Goal: Task Accomplishment & Management: Manage account settings

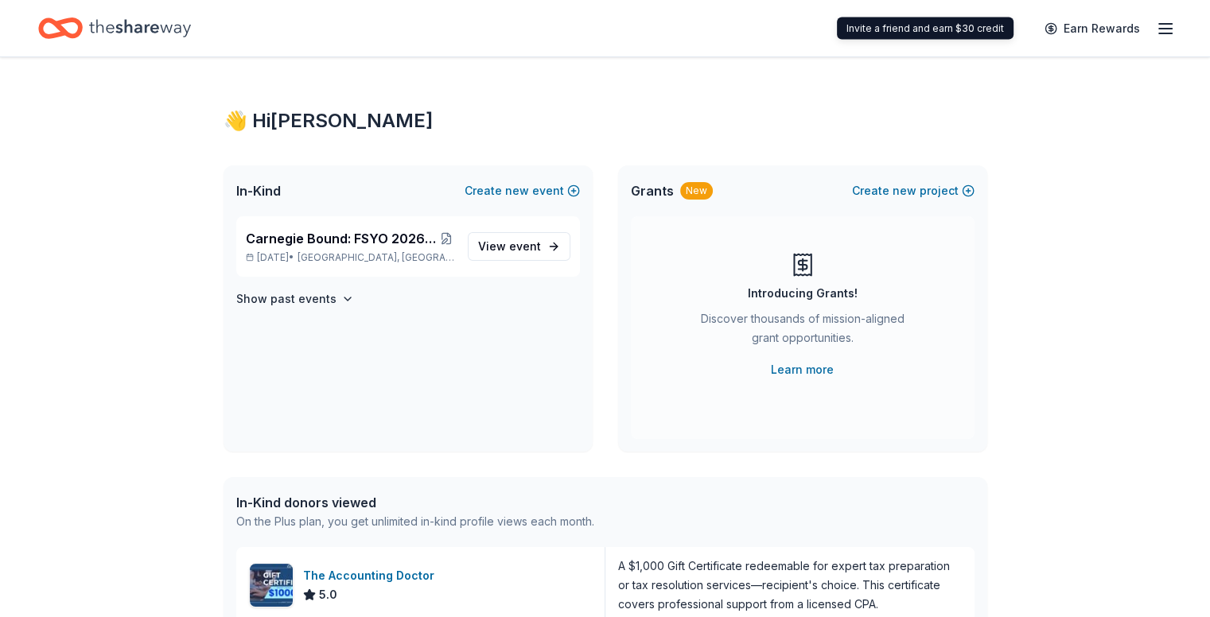
click at [1156, 35] on icon "button" at bounding box center [1165, 28] width 19 height 19
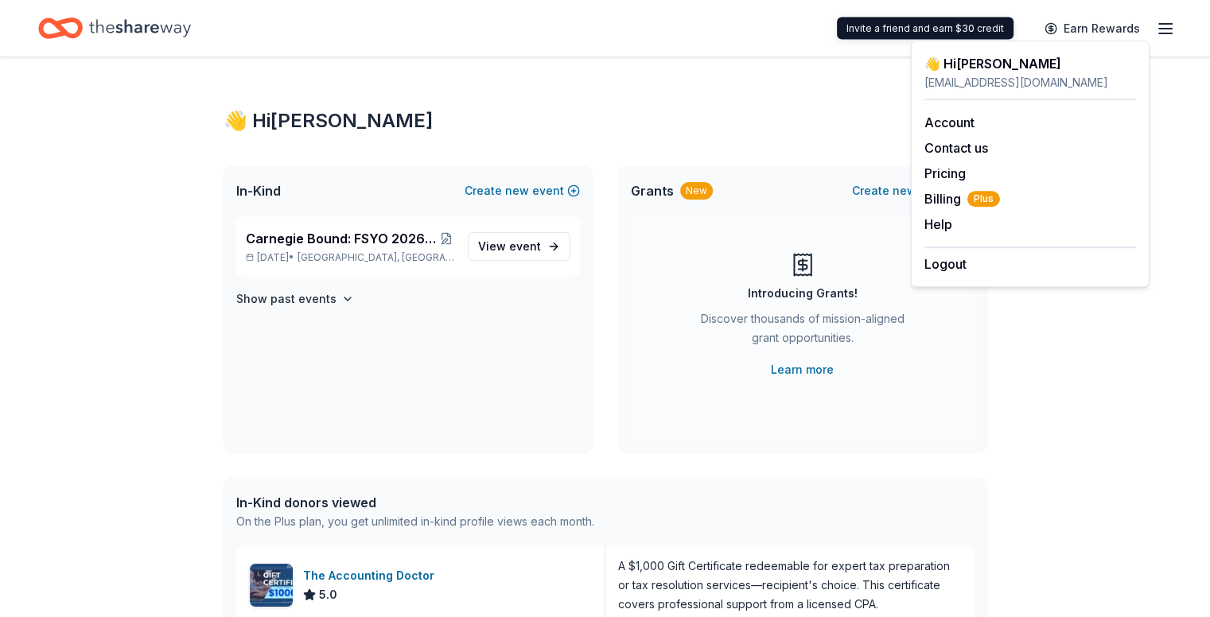
click at [739, 57] on div "👋 Hi [PERSON_NAME] In-Kind Create new event Carnegie Bound: FSYO 2026 Summer To…" at bounding box center [605, 612] width 815 height 1110
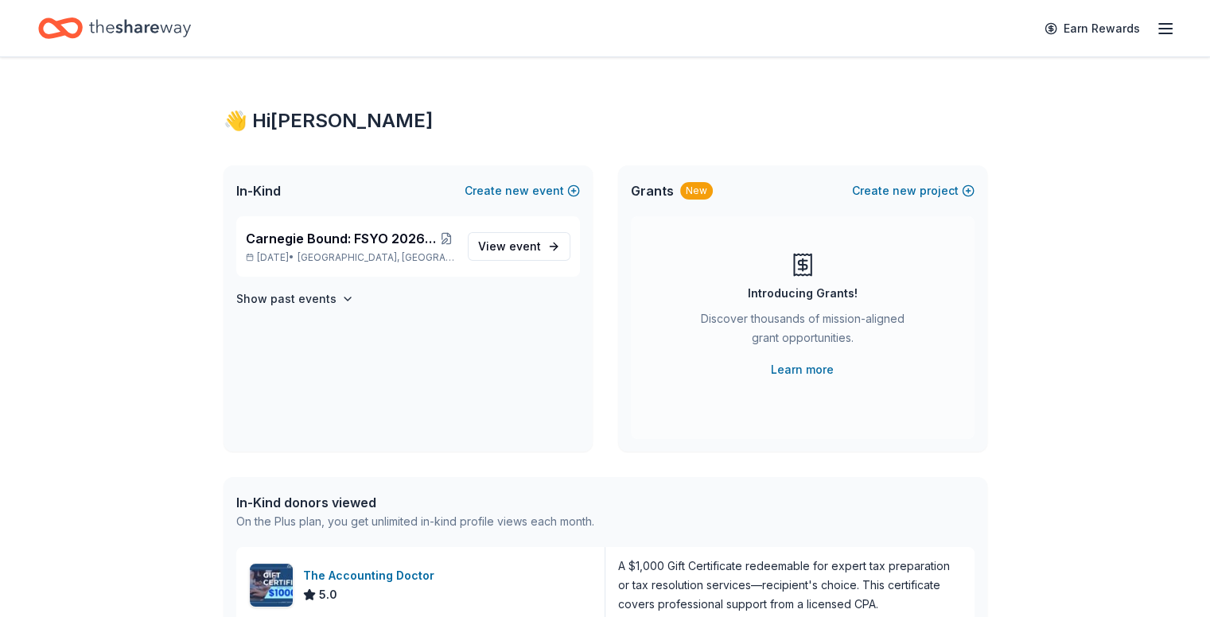
click at [345, 243] on span "Carnegie Bound: FSYO 2026 Summer Tour Scholarships" at bounding box center [342, 238] width 192 height 19
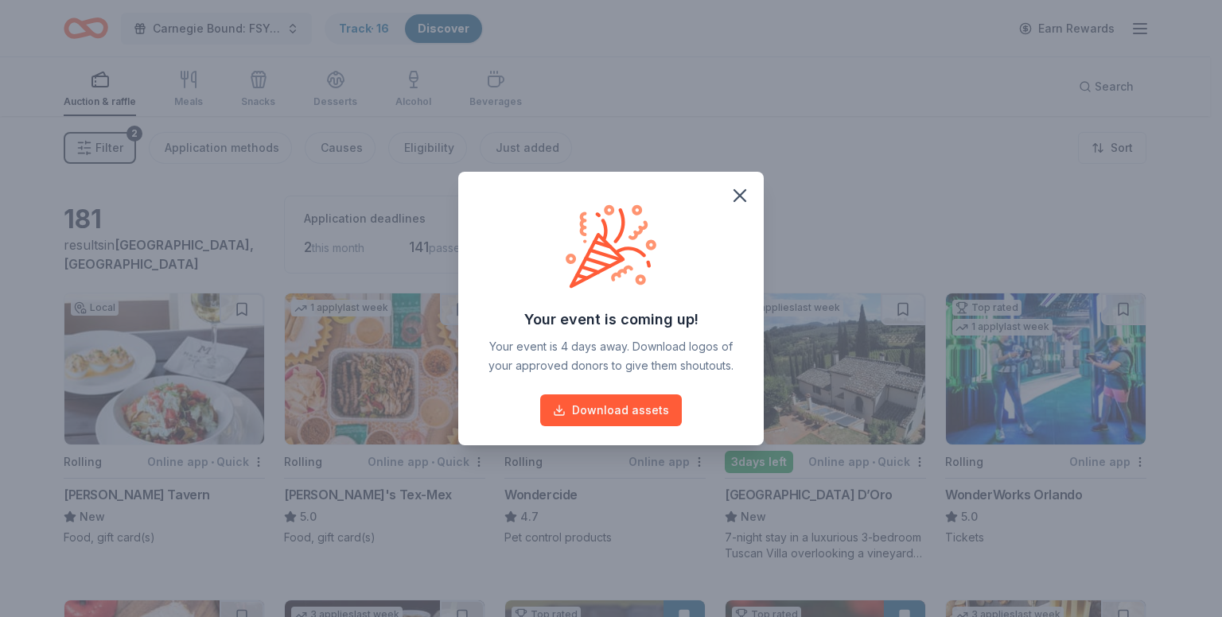
click at [751, 192] on button "button" at bounding box center [739, 195] width 35 height 35
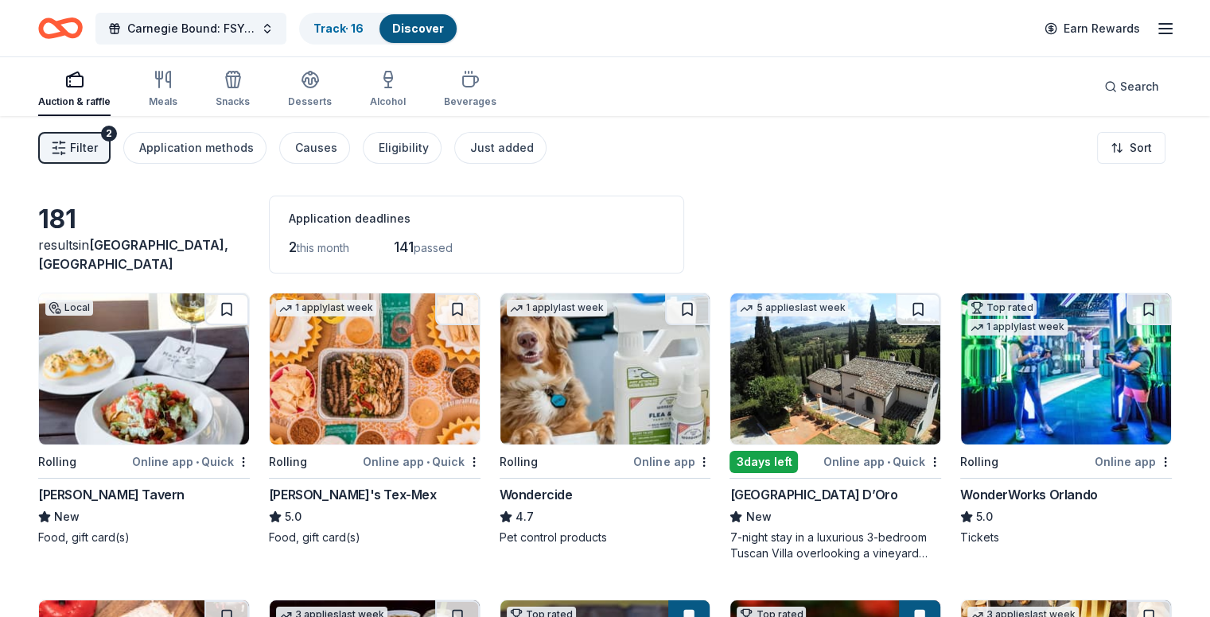
click at [1156, 33] on icon "button" at bounding box center [1165, 28] width 19 height 19
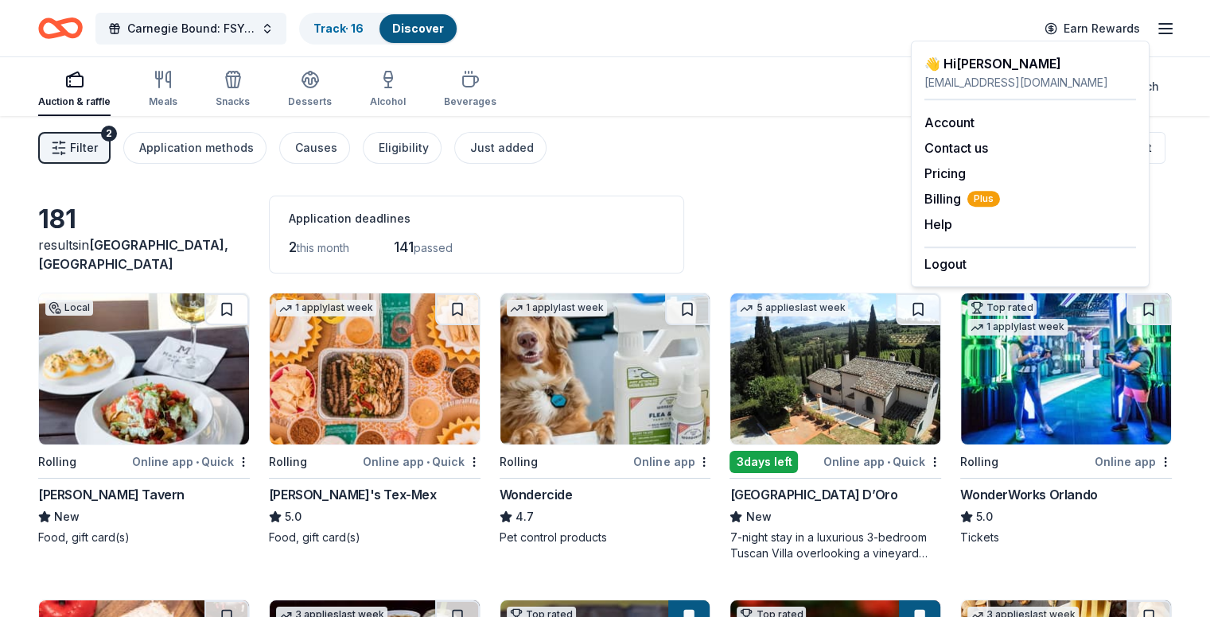
click at [951, 128] on link "Account" at bounding box center [949, 123] width 50 height 16
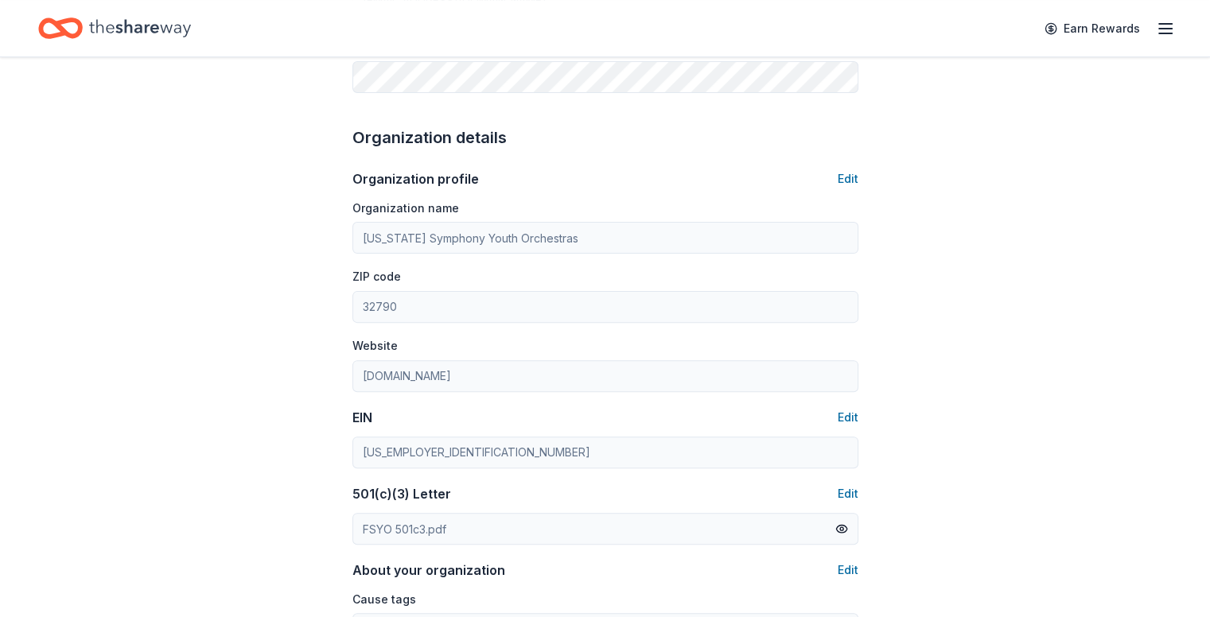
scroll to position [455, 0]
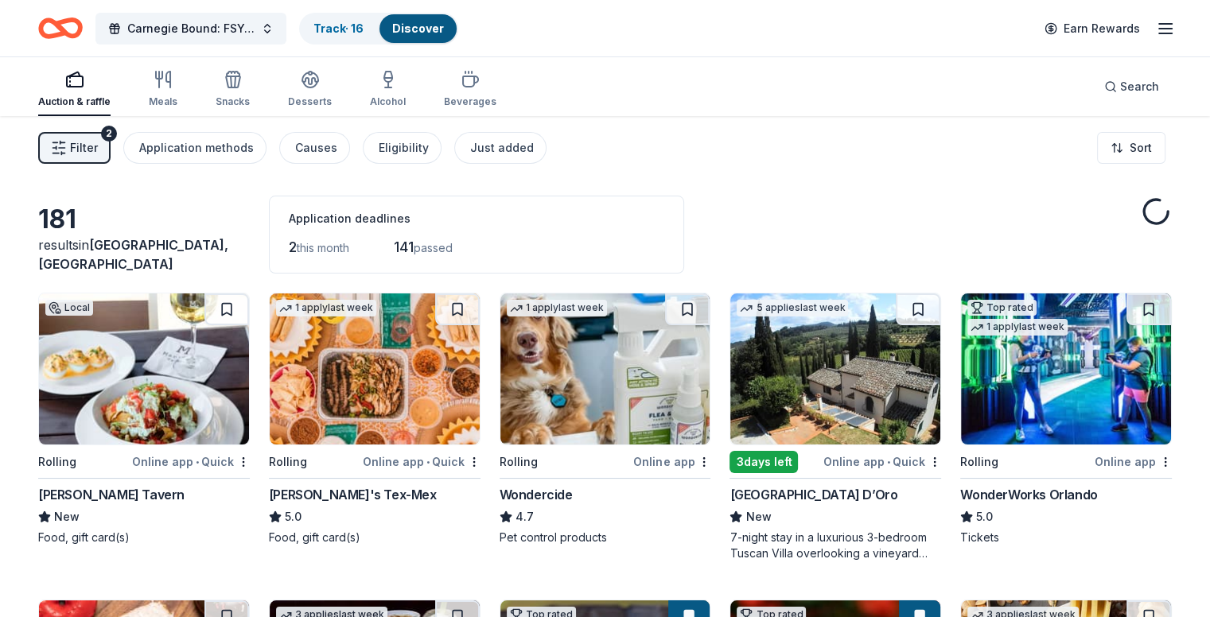
click at [286, 18] on button "Carnegie Bound: FSYO 2026 Summer Tour Scholarships" at bounding box center [190, 29] width 191 height 32
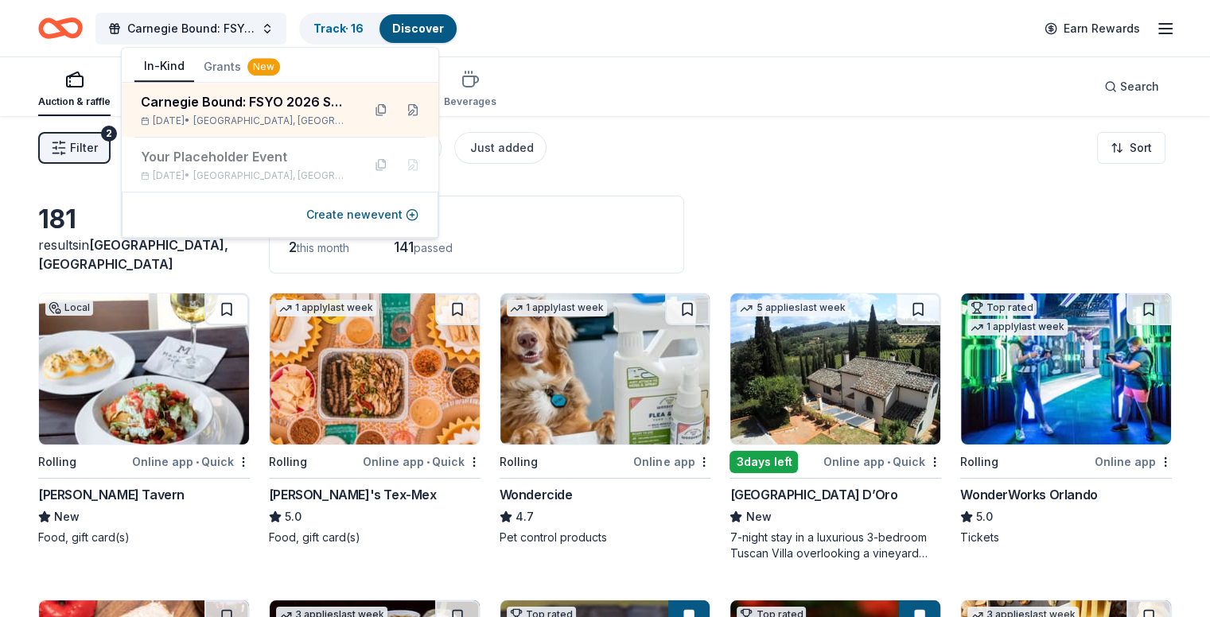
click at [371, 19] on div "Track · 16" at bounding box center [339, 28] width 76 height 29
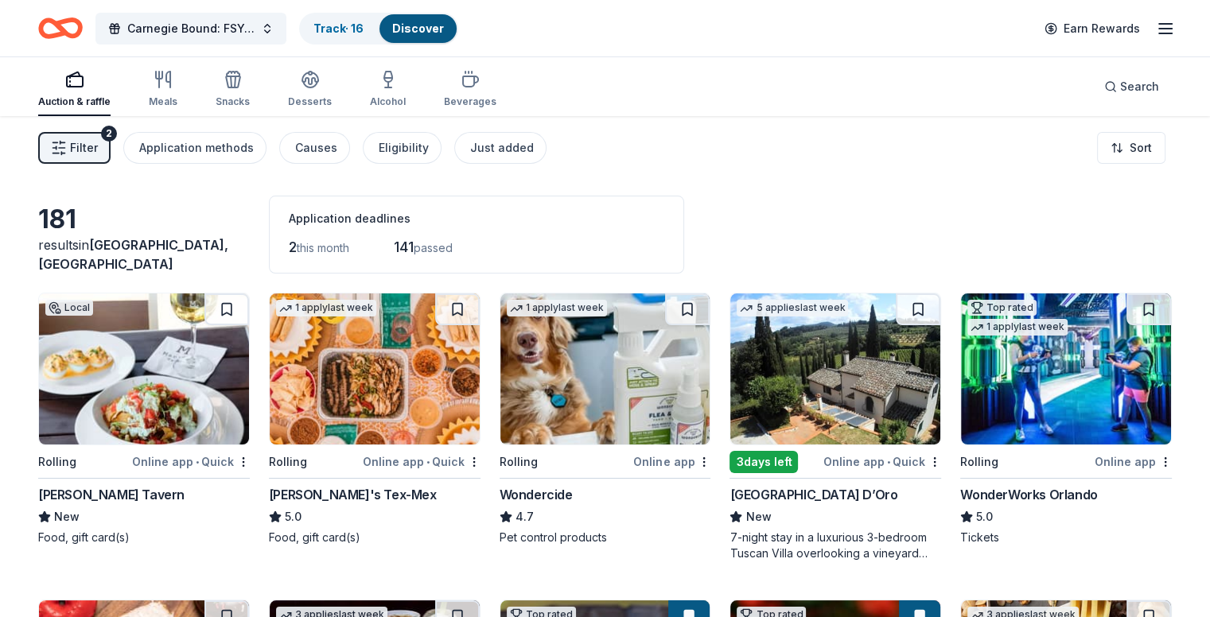
click at [338, 24] on link "Track · 16" at bounding box center [338, 28] width 50 height 14
click at [364, 21] on link "Track · 16" at bounding box center [338, 28] width 50 height 14
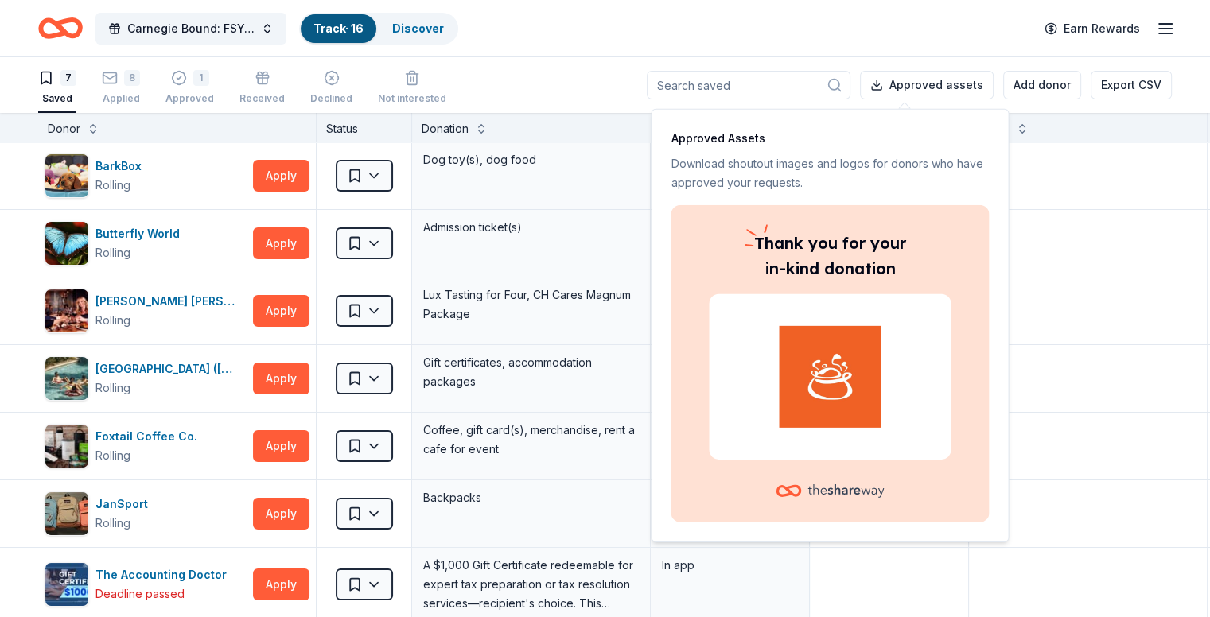
click at [678, 15] on div "Carnegie Bound: FSYO 2026 Summer Tour Scholarships Track · 16 Discover Earn Rew…" at bounding box center [604, 28] width 1133 height 37
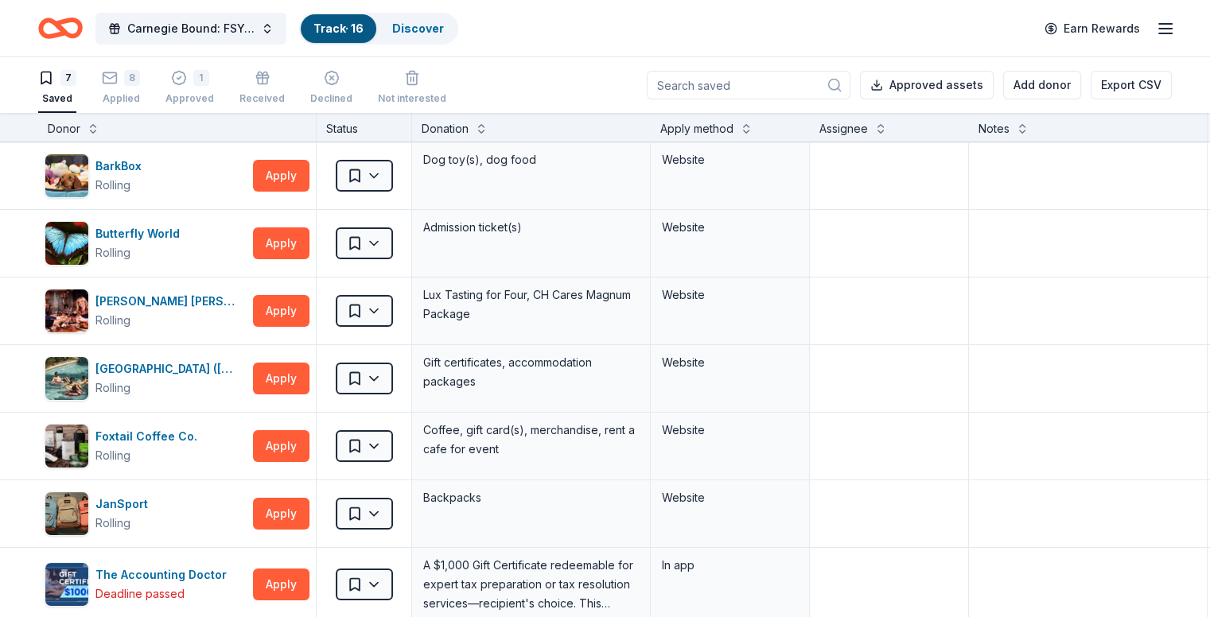
click at [213, 95] on div "Approved" at bounding box center [189, 98] width 49 height 13
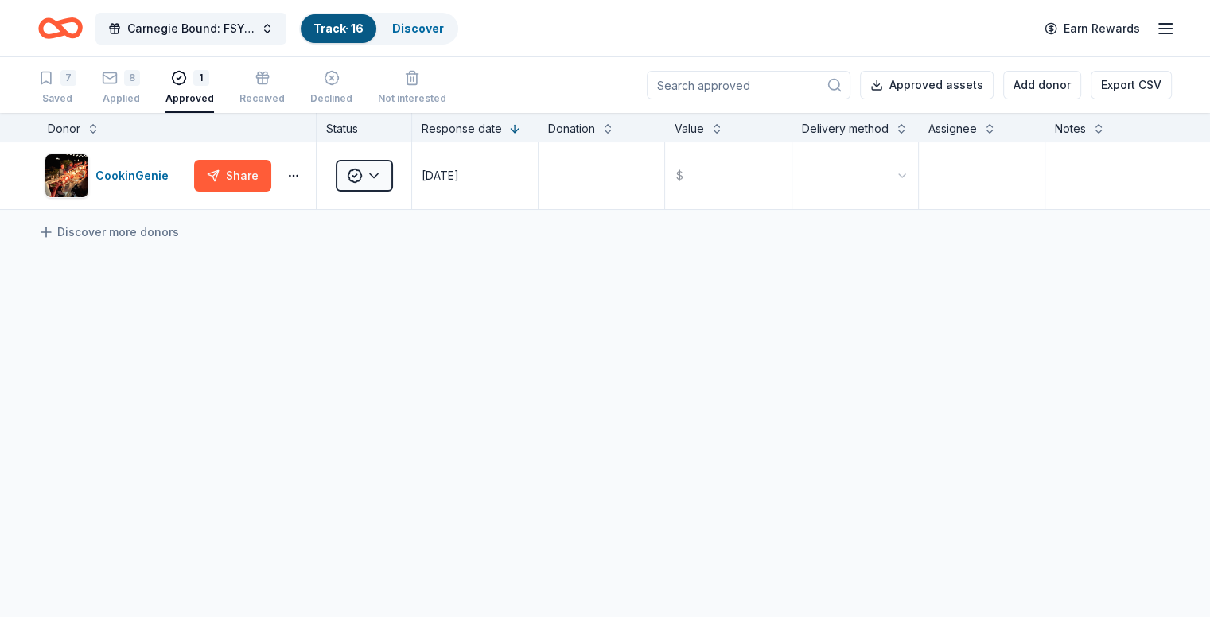
click at [140, 85] on div "8" at bounding box center [132, 78] width 16 height 16
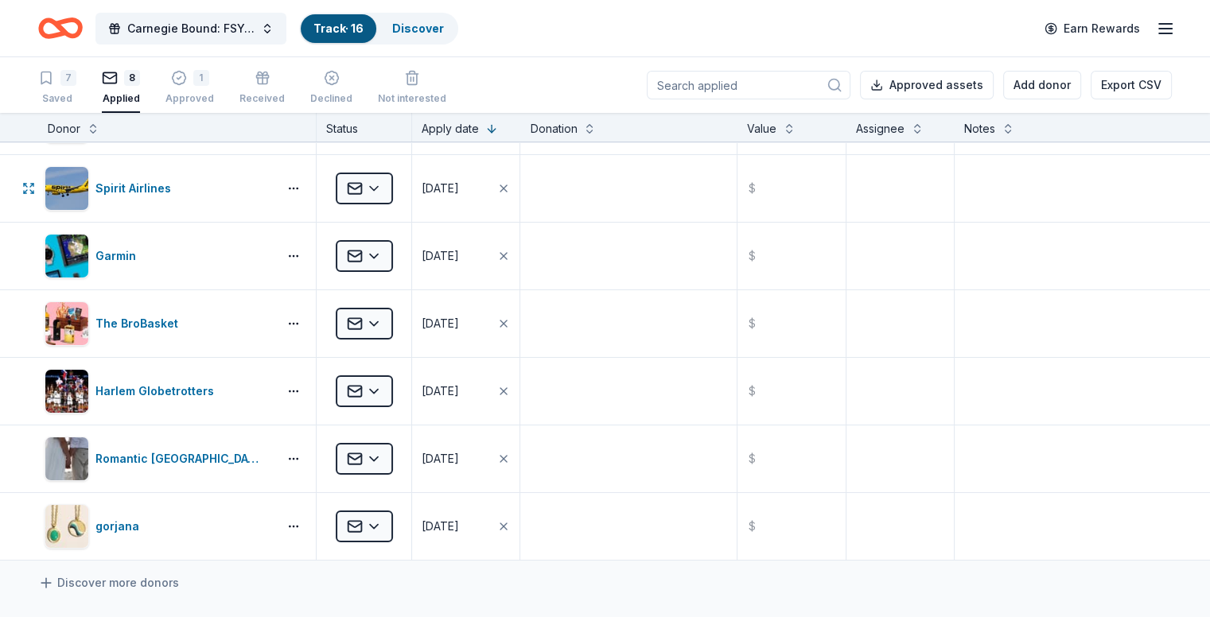
scroll to position [134, 0]
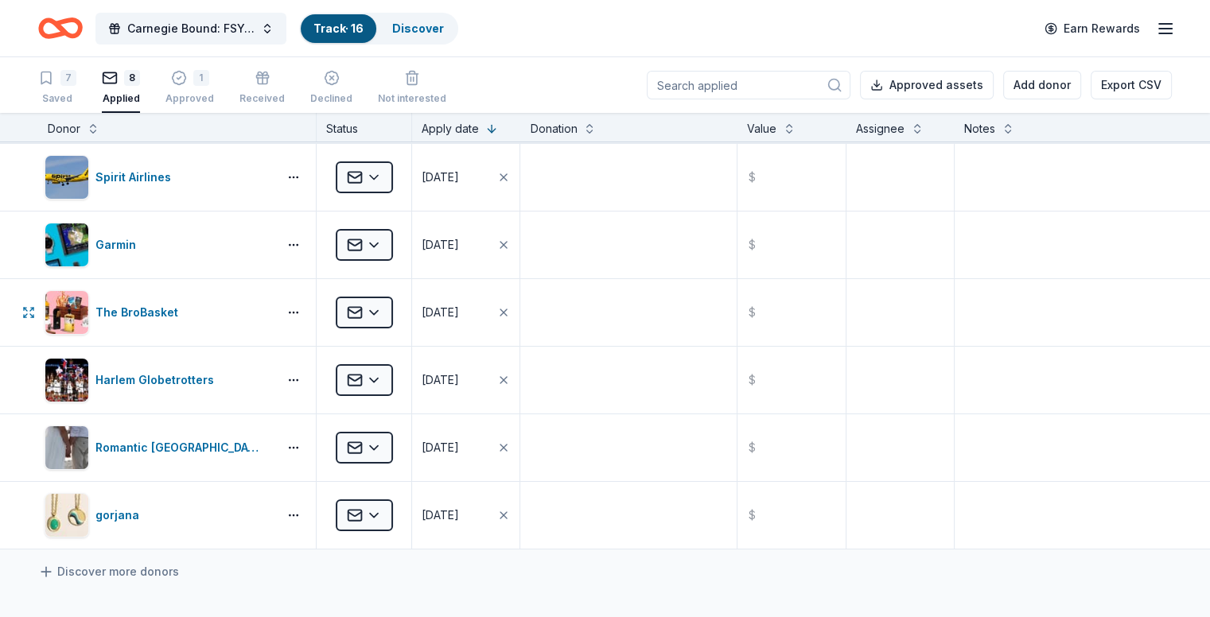
click at [405, 315] on html "Carnegie Bound: FSYO 2026 Summer Tour Scholarships Track · 16 Discover Earn Rew…" at bounding box center [605, 308] width 1210 height 617
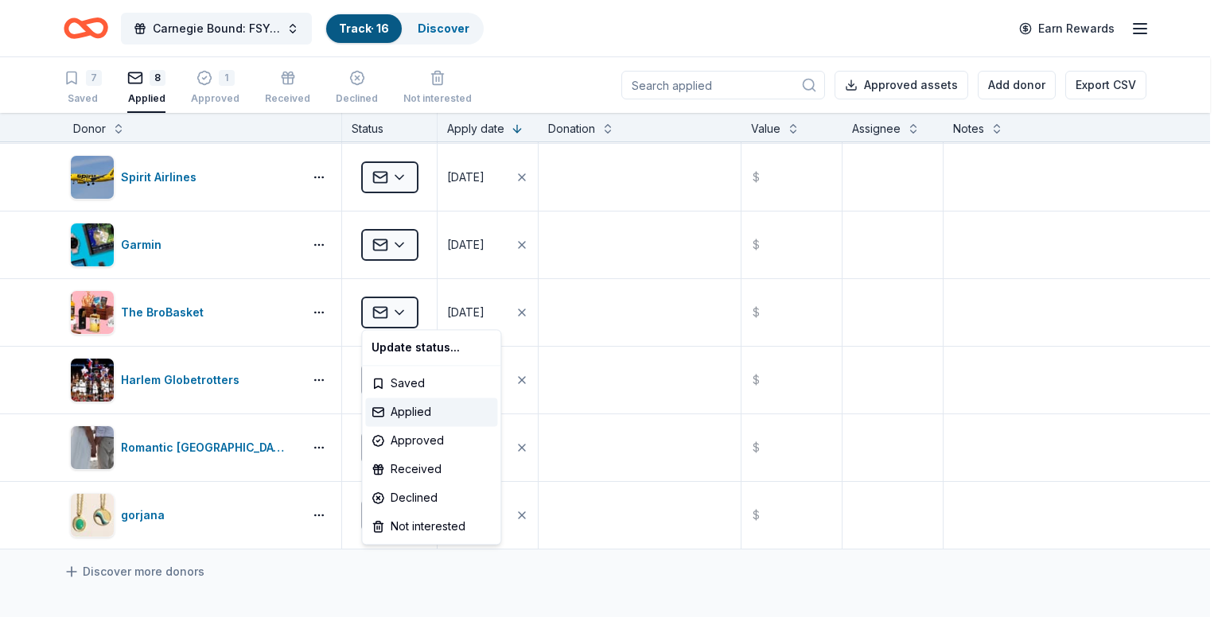
click at [6, 290] on html "Carnegie Bound: FSYO 2026 Summer Tour Scholarships Track · 16 Discover Earn Rew…" at bounding box center [611, 308] width 1222 height 617
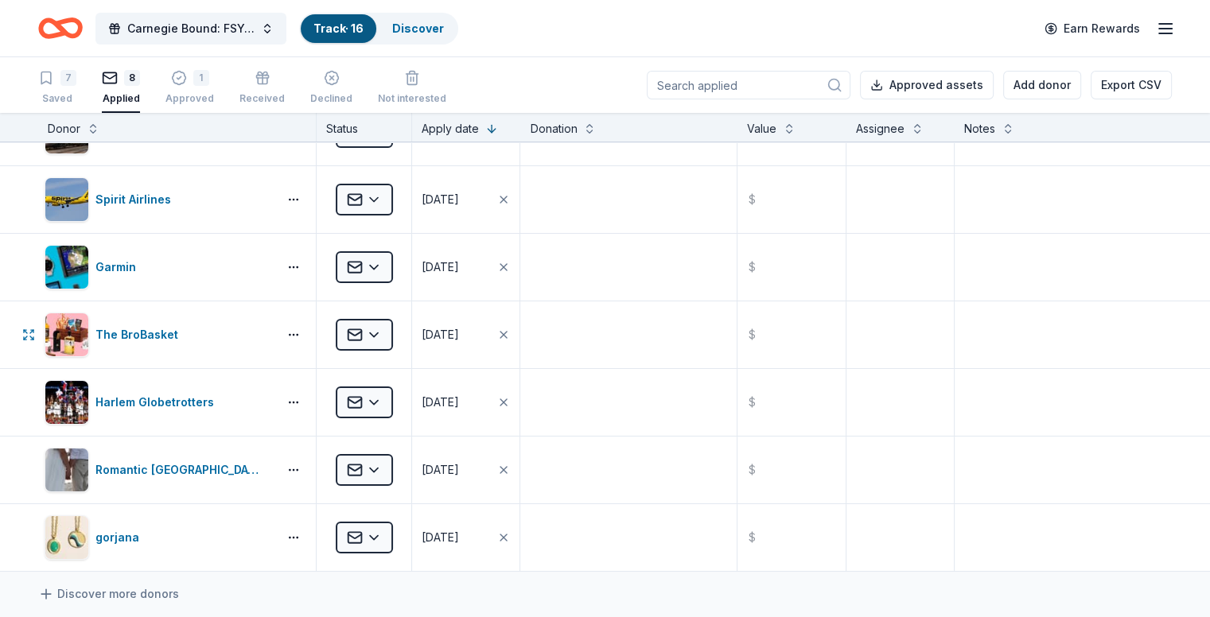
scroll to position [0, 0]
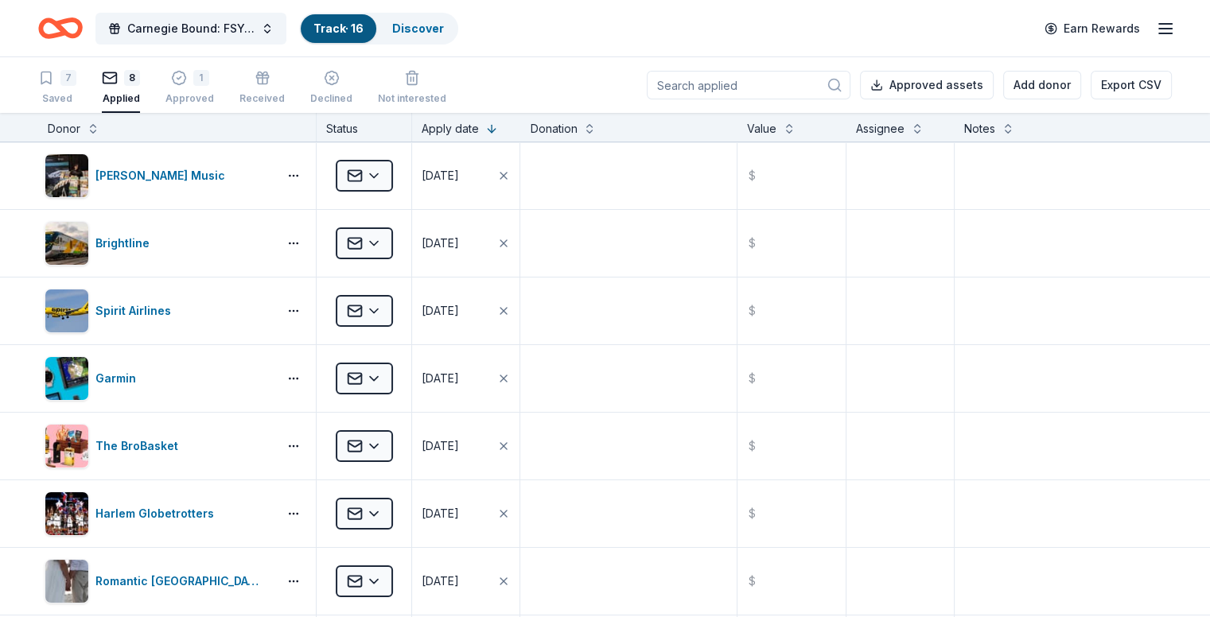
click at [210, 91] on div "1 Approved" at bounding box center [189, 87] width 49 height 35
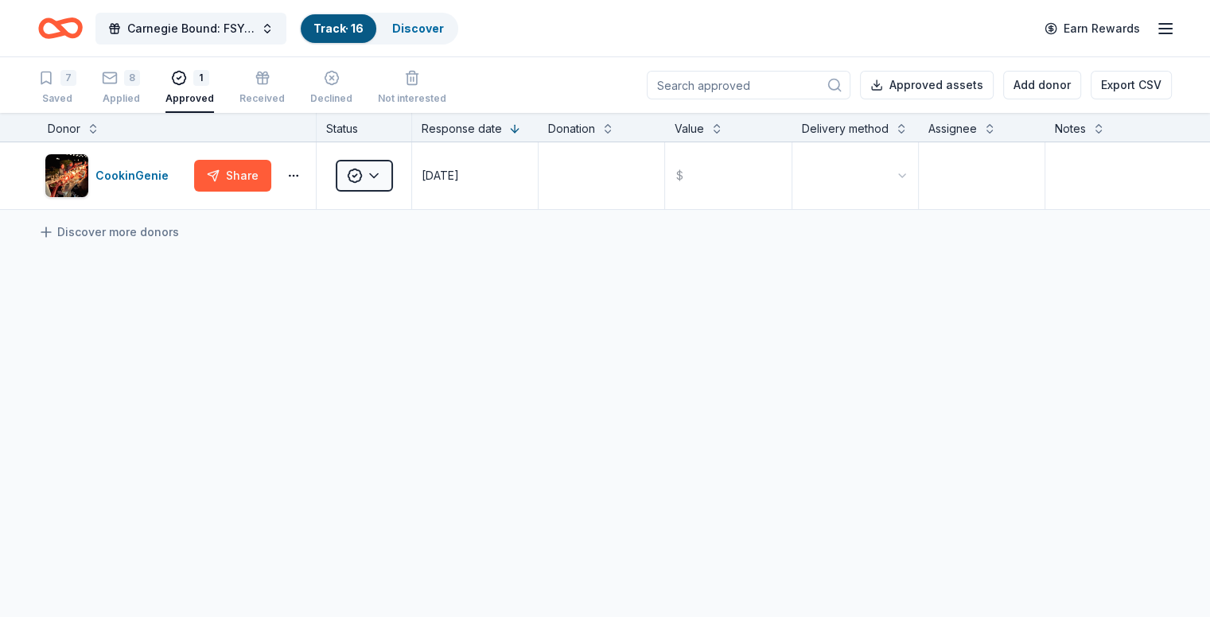
click at [285, 90] on div "Received" at bounding box center [261, 87] width 45 height 35
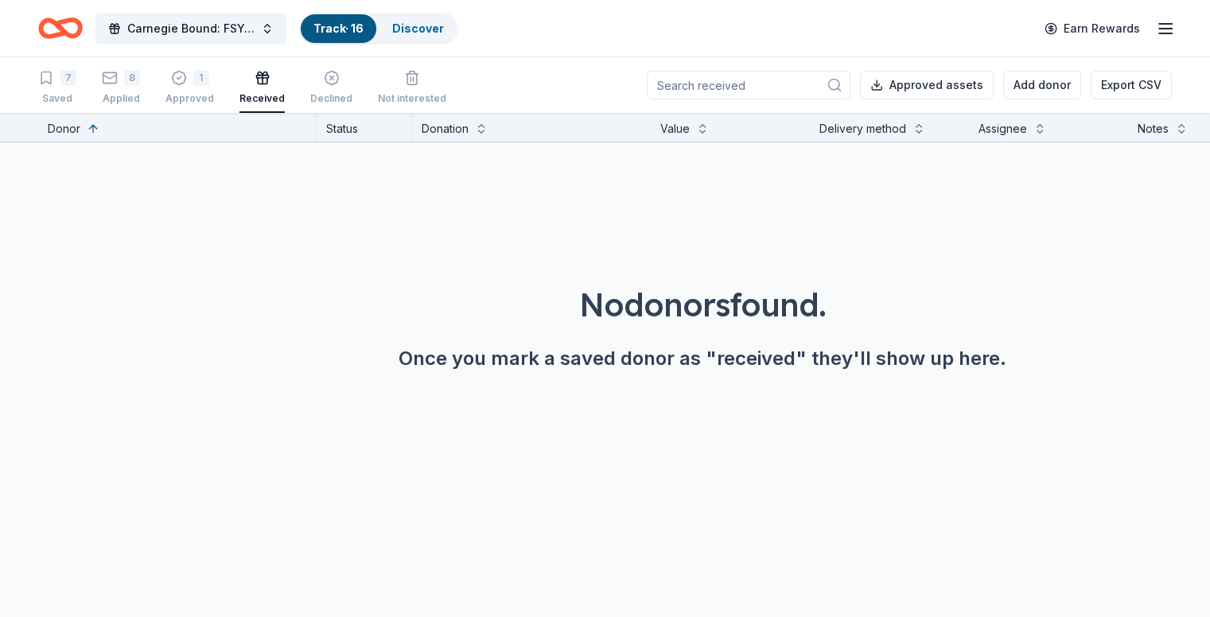
click at [209, 84] on div "1" at bounding box center [201, 78] width 16 height 16
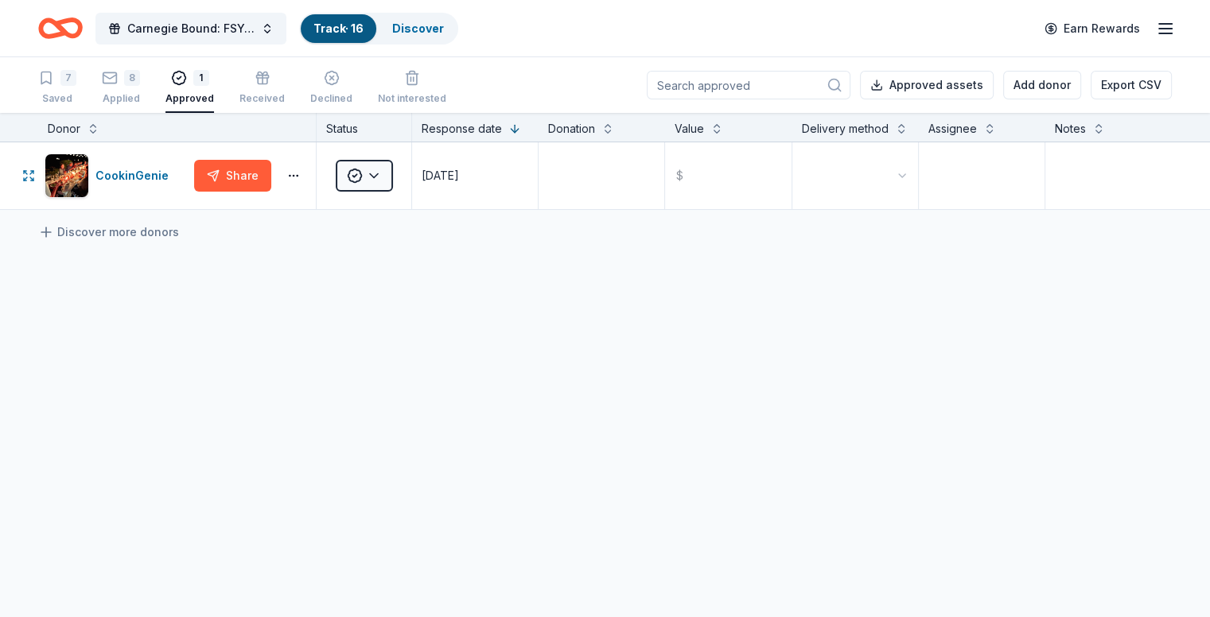
click at [414, 193] on html "Carnegie Bound: FSYO 2026 Summer Tour Scholarships Track · 16 Discover Earn Rew…" at bounding box center [605, 308] width 1210 height 617
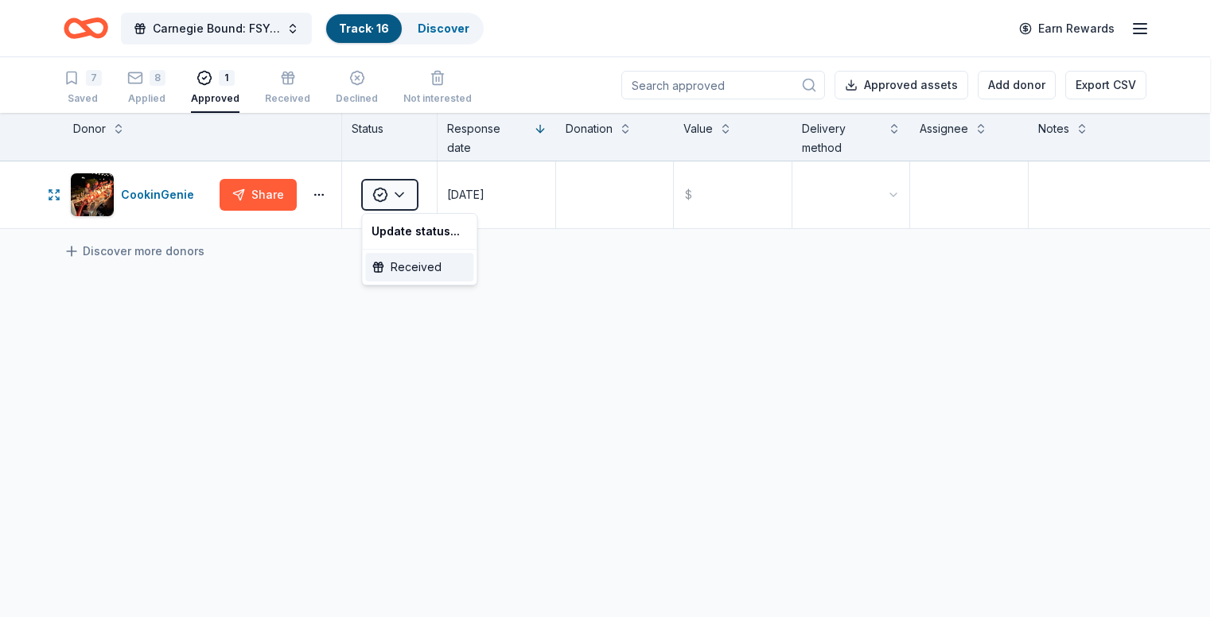
click at [411, 266] on div "Received" at bounding box center [419, 267] width 108 height 29
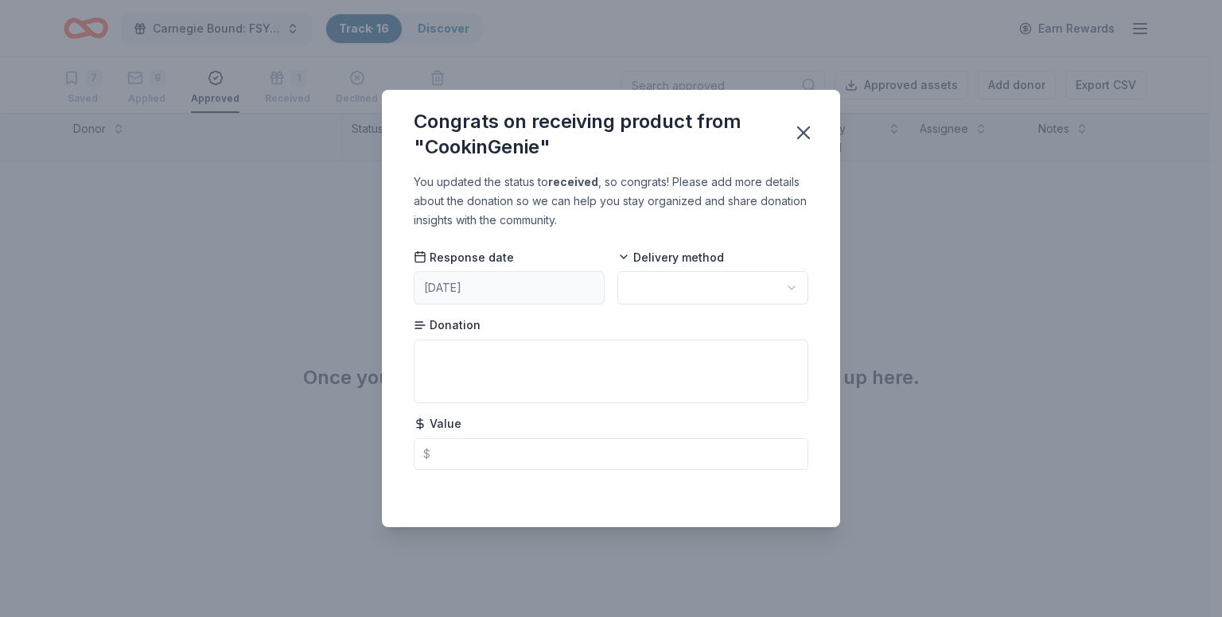
click at [803, 131] on icon "button" at bounding box center [803, 133] width 22 height 22
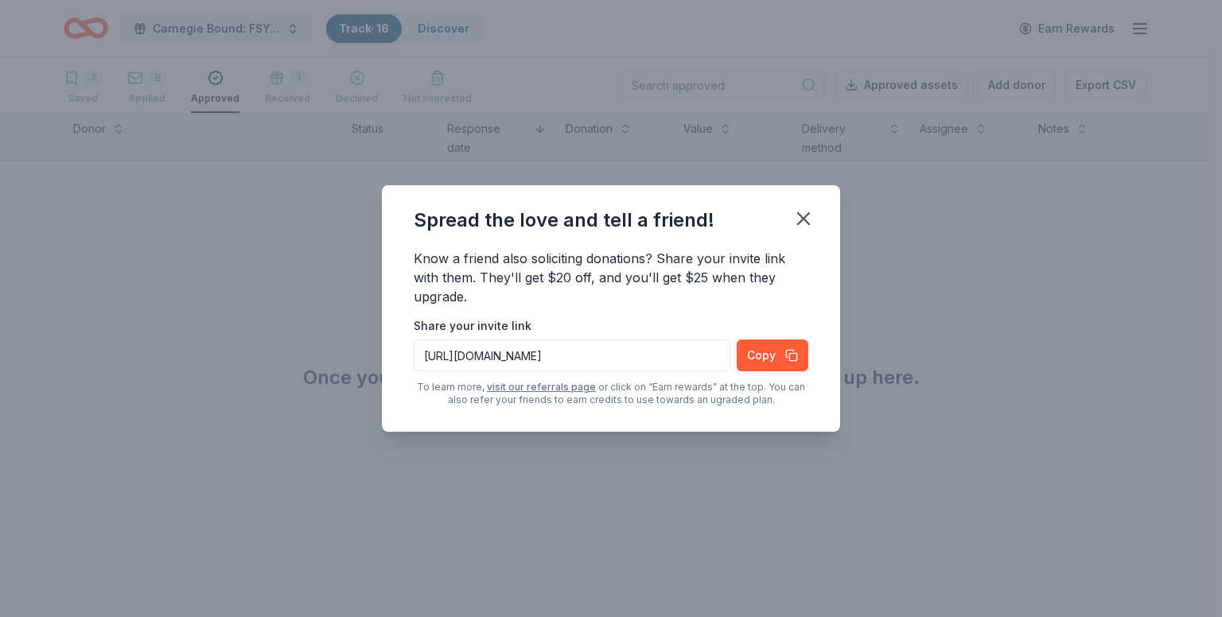
click at [802, 220] on icon "button" at bounding box center [803, 218] width 11 height 11
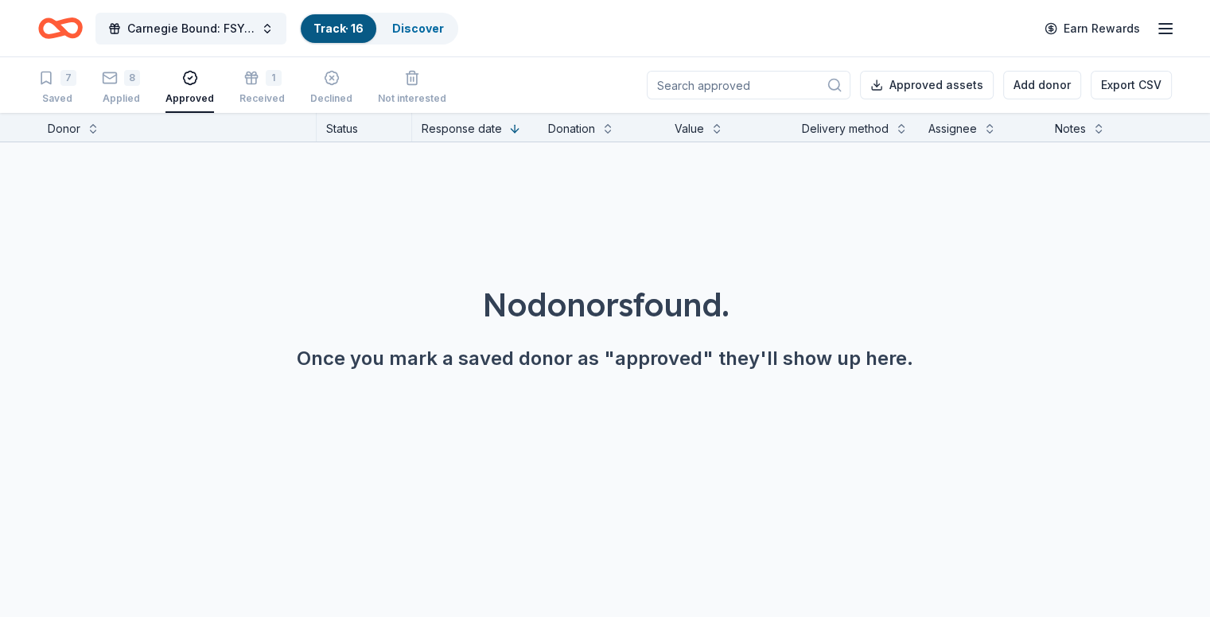
click at [282, 80] on div "1" at bounding box center [261, 78] width 45 height 16
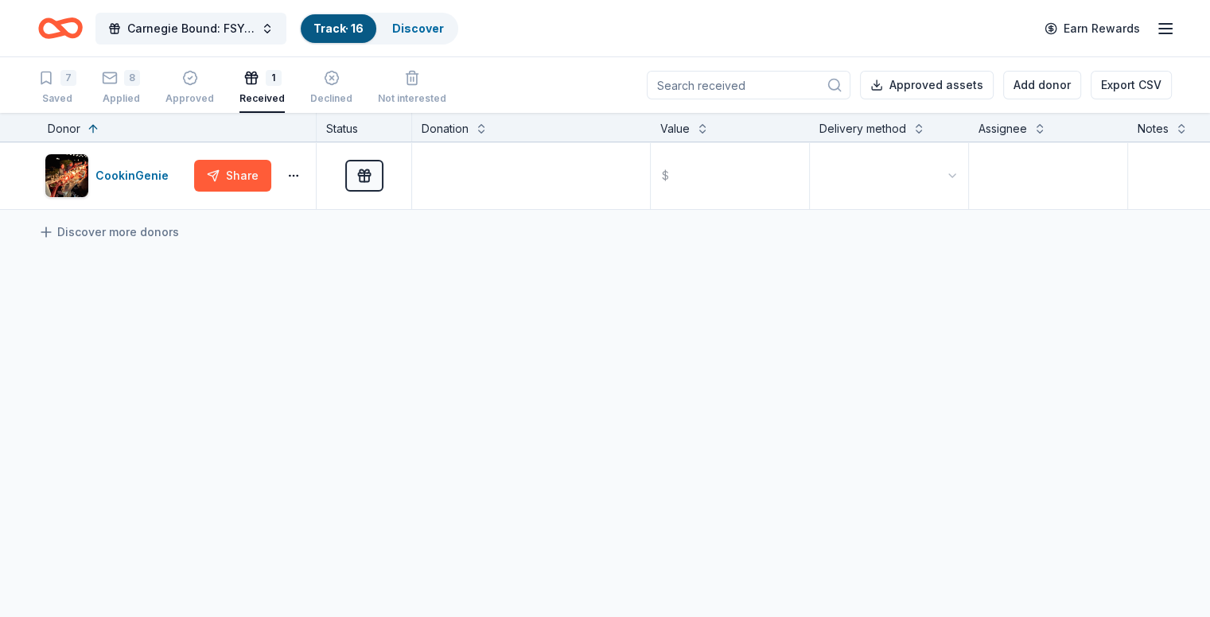
click at [214, 83] on div "button" at bounding box center [189, 78] width 49 height 16
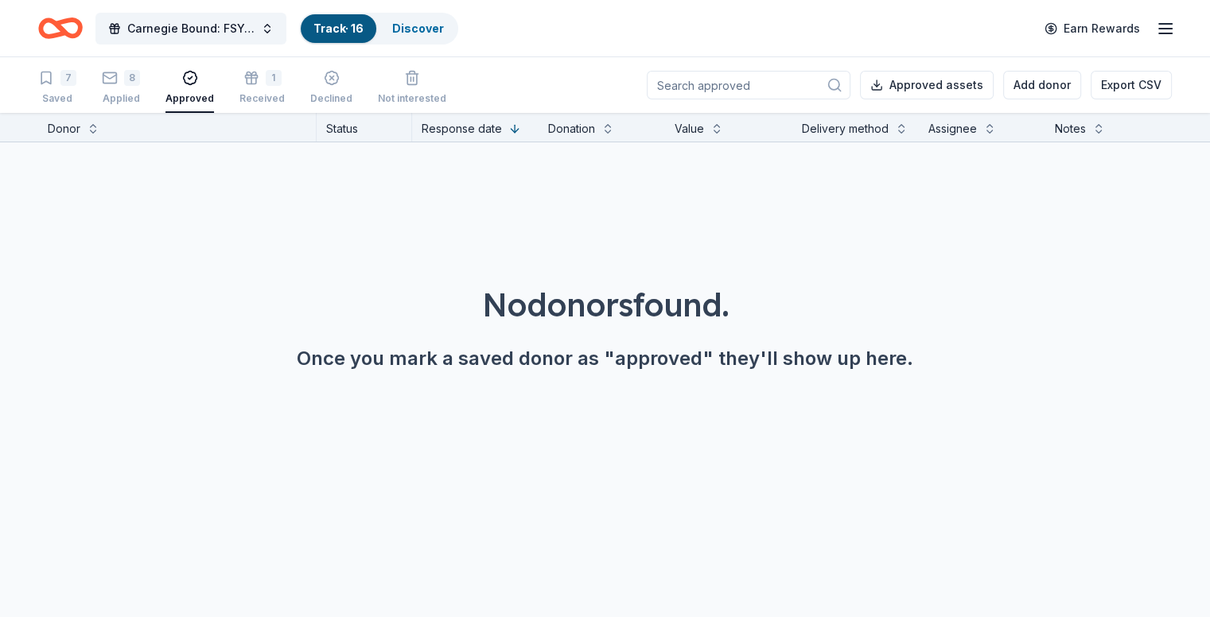
click at [140, 78] on div "8" at bounding box center [132, 78] width 16 height 16
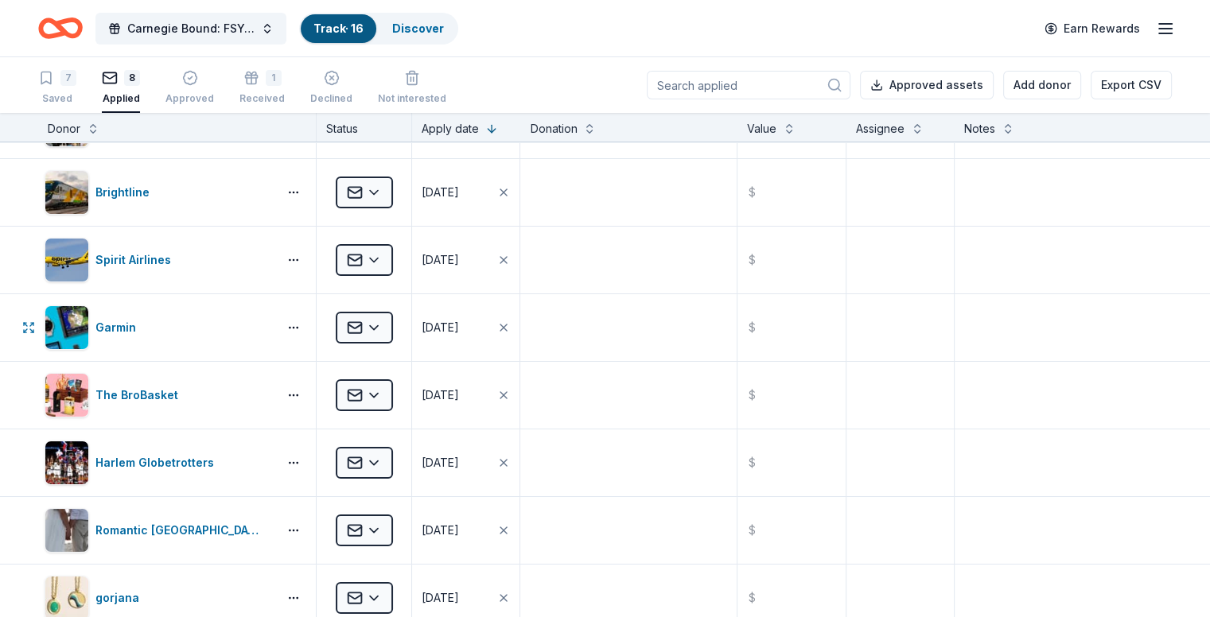
scroll to position [200, 0]
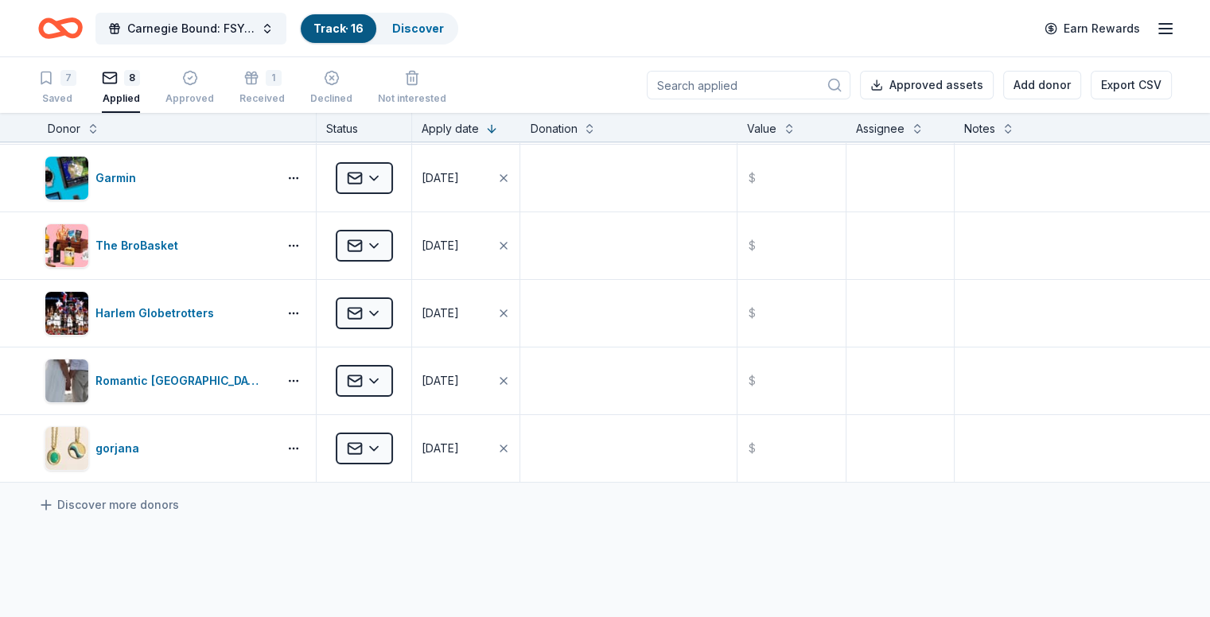
click at [789, 532] on div "[PERSON_NAME] Music Applied [DATE] $ Brightline Applied [DATE] $ Spirit Airline…" at bounding box center [605, 362] width 1210 height 840
